Goal: Transaction & Acquisition: Subscribe to service/newsletter

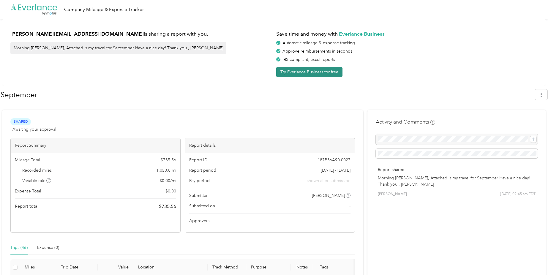
click at [297, 75] on button "Try Everlance Business for free" at bounding box center [309, 72] width 66 height 10
